Goal: Task Accomplishment & Management: Use online tool/utility

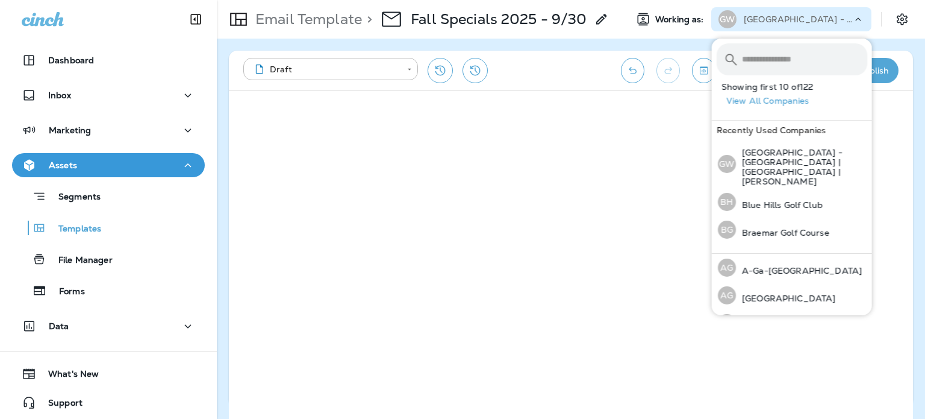
click at [805, 31] on div "GW Golf Waterloo - South Hills | Gates Park | Irv Warren" at bounding box center [791, 19] width 160 height 24
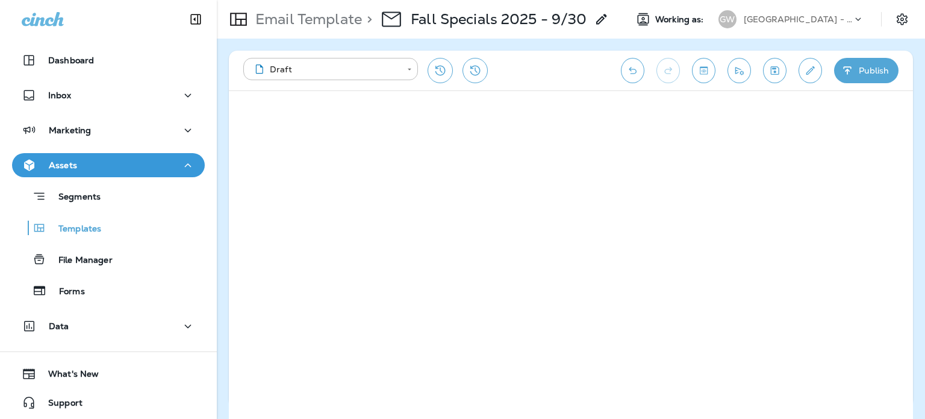
click at [804, 23] on p "Golf Waterloo - South Hills | Gates Park | Irv Warren" at bounding box center [798, 19] width 108 height 10
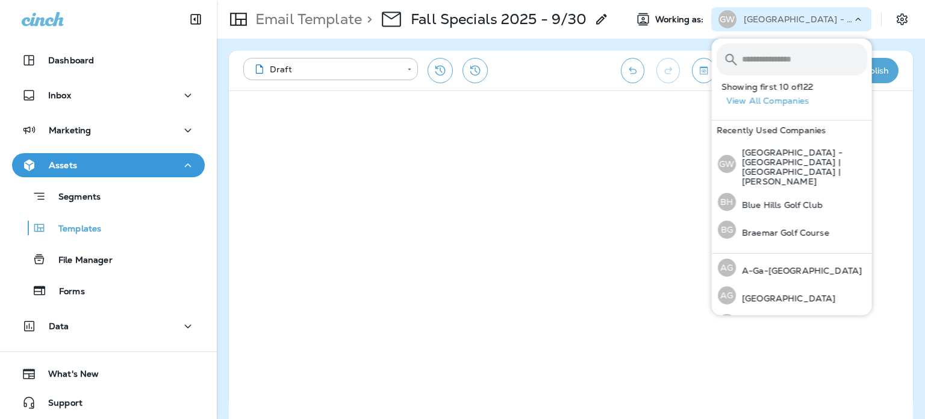
click at [778, 67] on input "text" at bounding box center [804, 59] width 125 height 32
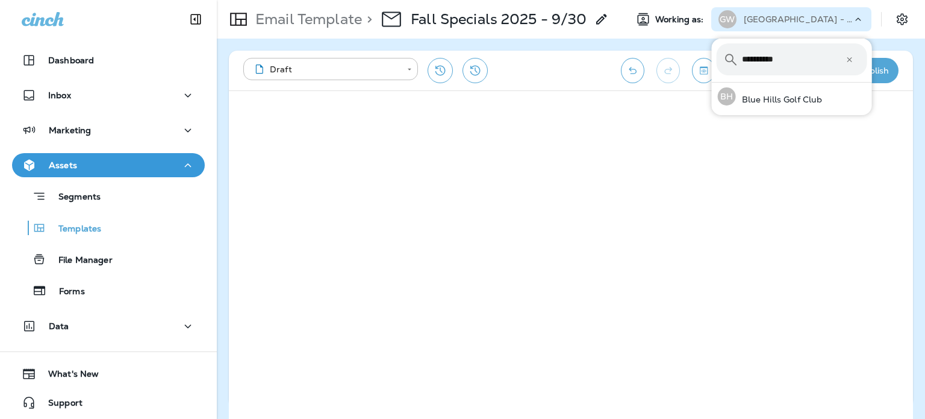
type input "**********"
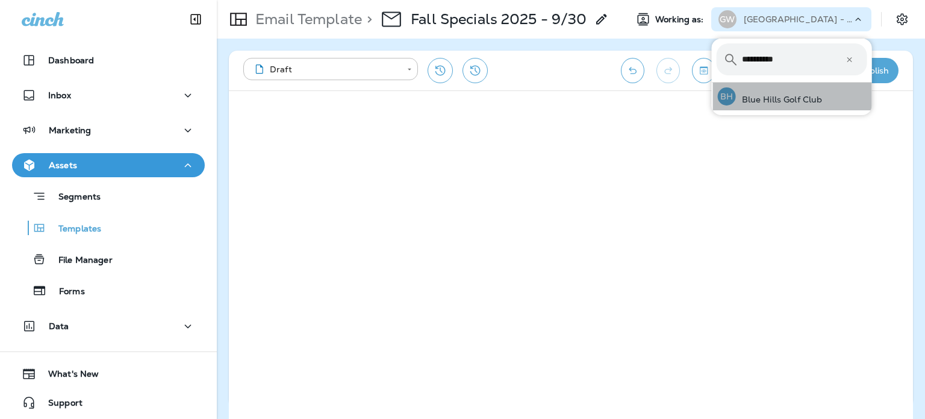
click at [802, 93] on div "BH Blue Hills Golf Club" at bounding box center [770, 97] width 114 height 28
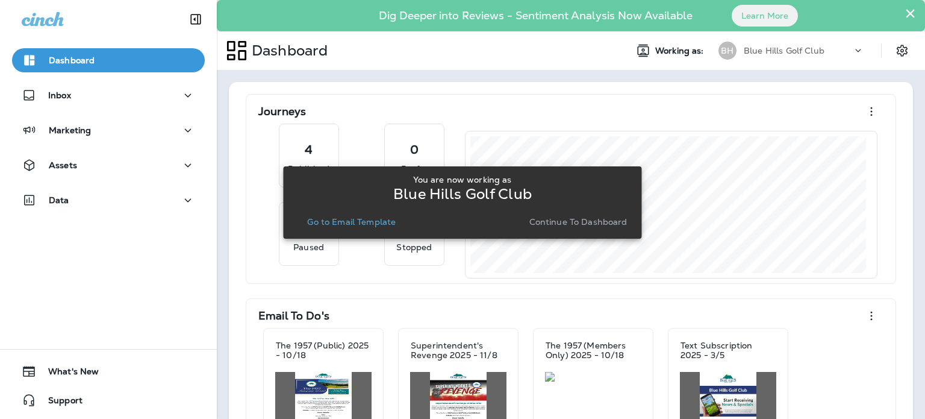
click at [600, 213] on button "Continue to Dashboard" at bounding box center [579, 221] width 108 height 17
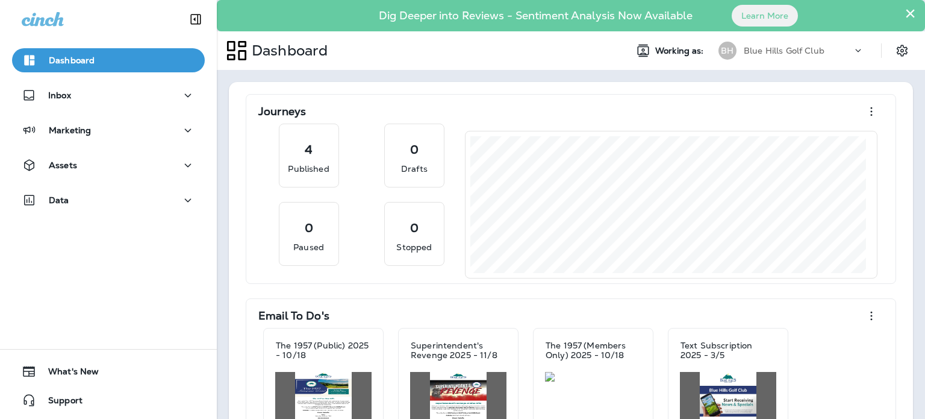
click at [89, 166] on div "Assets" at bounding box center [109, 165] width 174 height 15
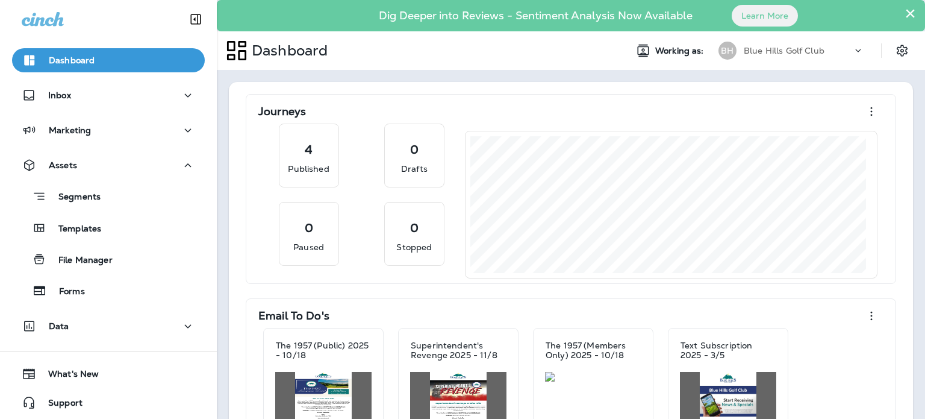
click at [89, 137] on button "Marketing" at bounding box center [108, 130] width 193 height 24
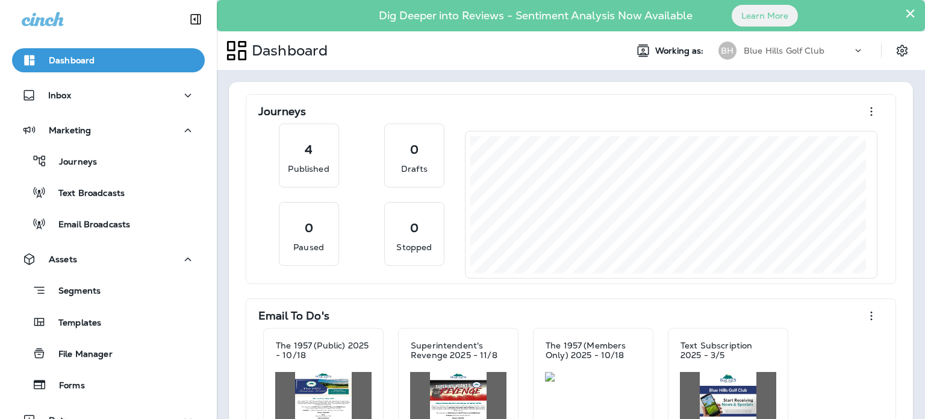
click at [99, 211] on div "Email Broadcasts" at bounding box center [108, 223] width 193 height 25
click at [98, 219] on p "Email Broadcasts" at bounding box center [88, 224] width 84 height 11
